Goal: Navigation & Orientation: Find specific page/section

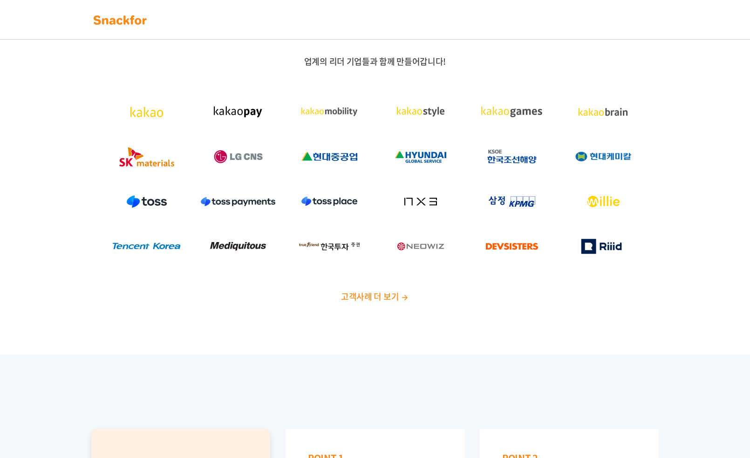
click at [138, 13] on img at bounding box center [120, 20] width 59 height 15
click at [118, 14] on img at bounding box center [120, 20] width 59 height 15
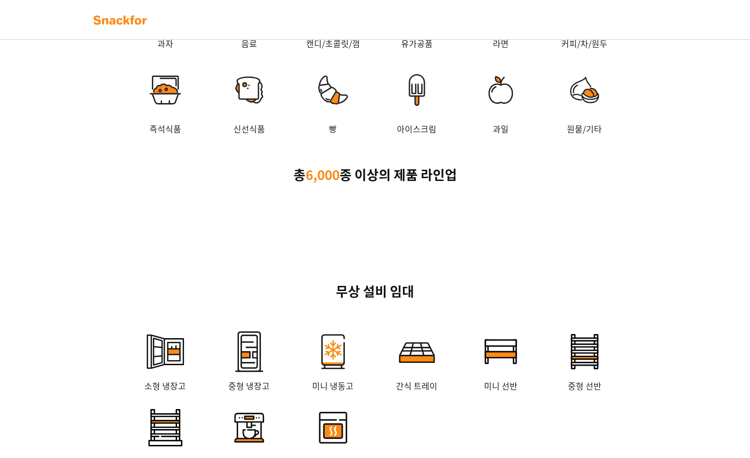
scroll to position [2029, 0]
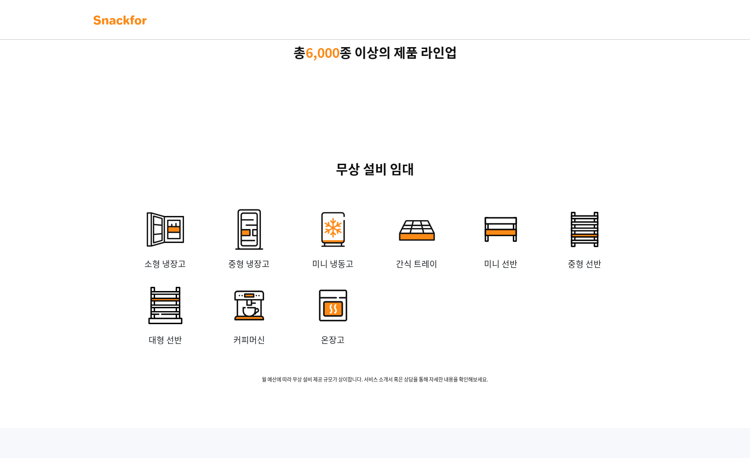
click at [423, 248] on img at bounding box center [417, 229] width 56 height 56
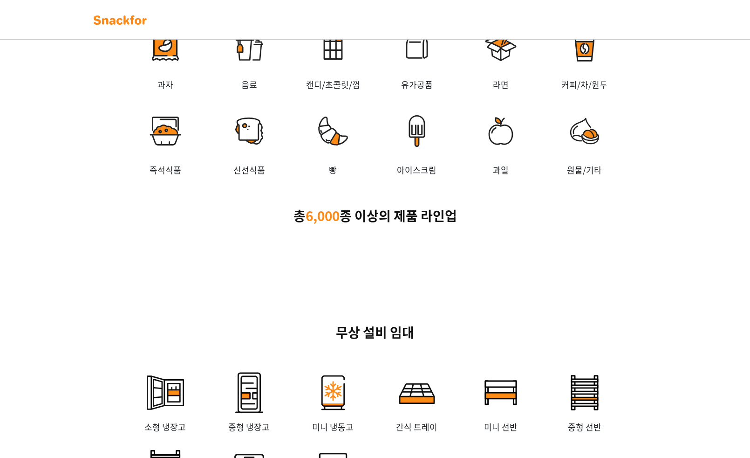
click at [397, 238] on div "다양한 간식을 만나보세요! 과자 음료 캔디/초콜릿/껌 유가공품 [GEOGRAPHIC_DATA] 커피/차/원두 즉석식품 신선식품 빵 [GEOGR…" at bounding box center [375, 101] width 750 height 351
click at [404, 224] on p "총 6,000 종 이상의 제품 라인업" at bounding box center [375, 216] width 582 height 20
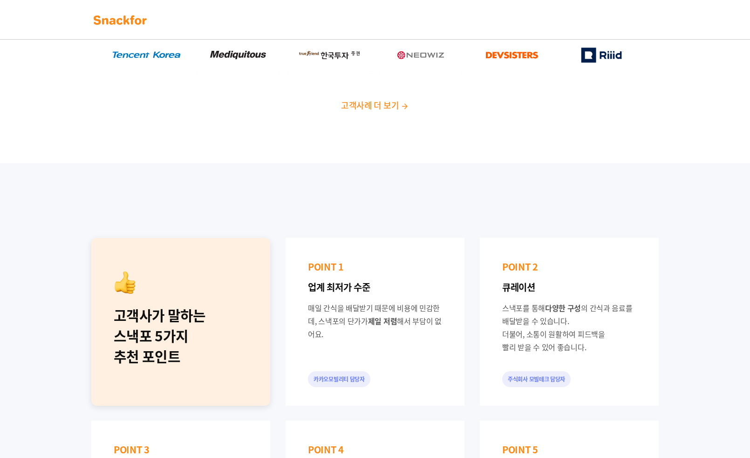
scroll to position [41, 0]
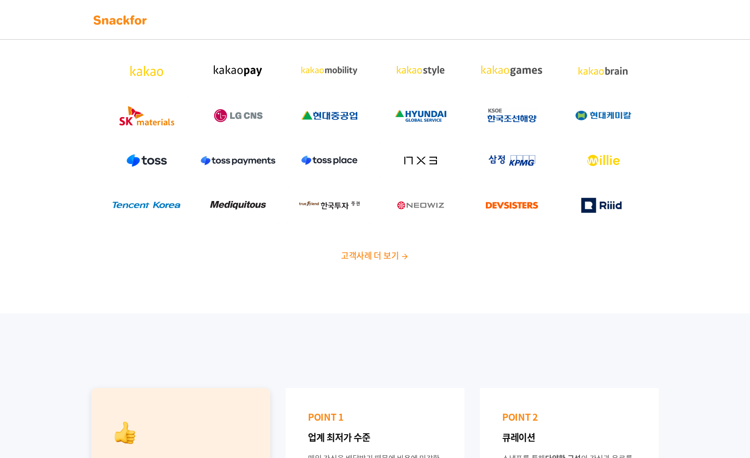
click at [391, 254] on span "고객사례 더 보기" at bounding box center [370, 255] width 58 height 13
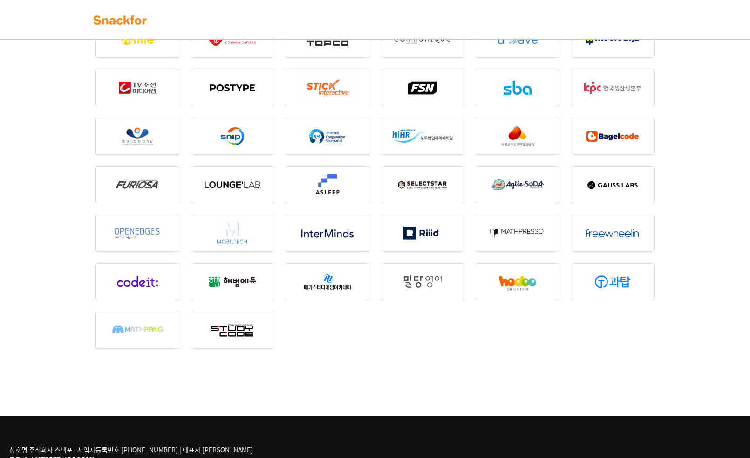
scroll to position [1153, 0]
